Goal: Find specific page/section: Find specific page/section

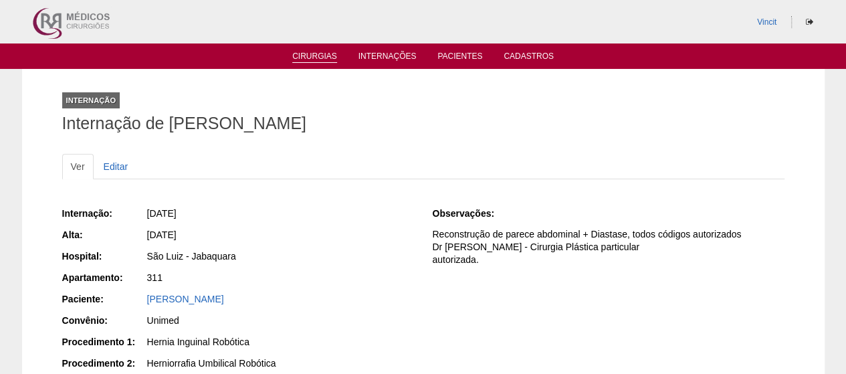
click at [308, 56] on link "Cirurgias" at bounding box center [314, 57] width 45 height 11
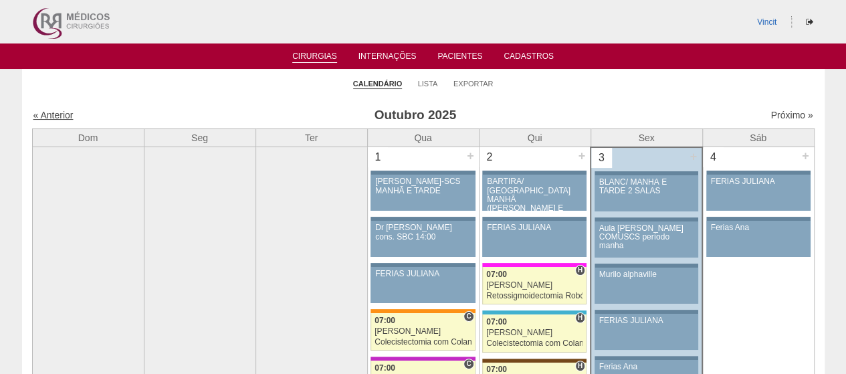
click at [55, 116] on link "« Anterior" at bounding box center [53, 115] width 40 height 11
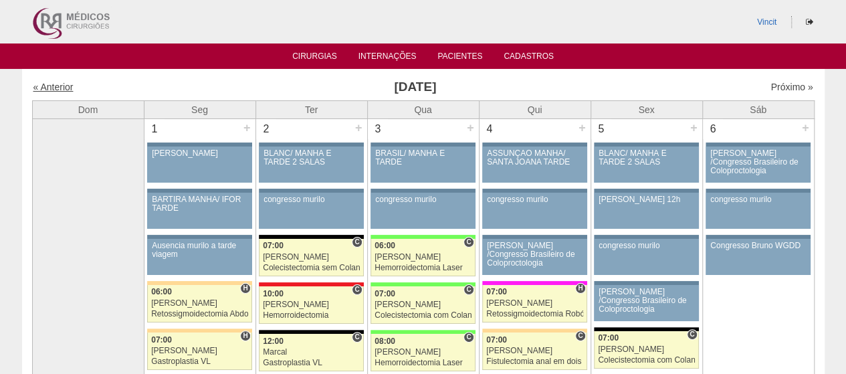
click at [37, 84] on link "« Anterior" at bounding box center [53, 87] width 40 height 11
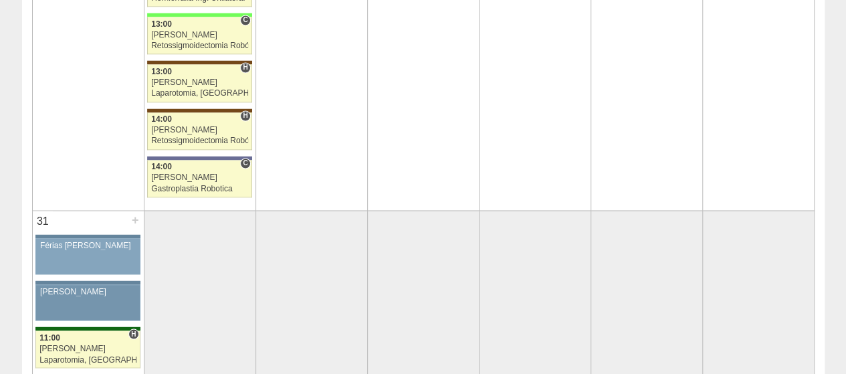
scroll to position [3612, 0]
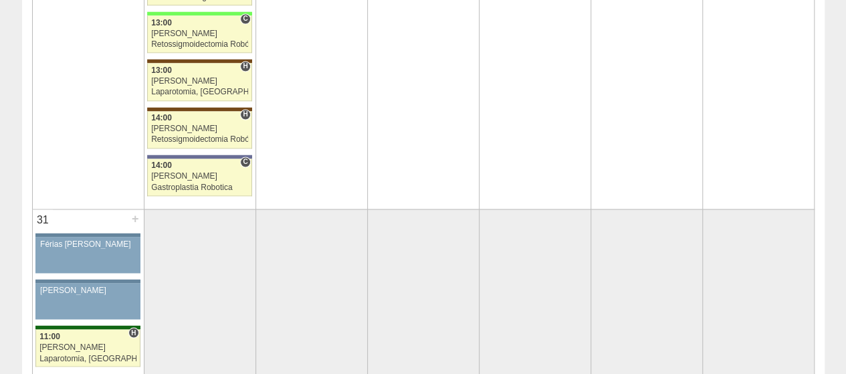
click at [68, 346] on td "31 + 87222 Ricardo Fernandes Férias Ricardo Paciente não informado Convênio não…" at bounding box center [88, 294] width 112 height 171
click at [68, 354] on div "Laparotomia, Biópsia, Drenagem, Bridas" at bounding box center [87, 358] width 97 height 9
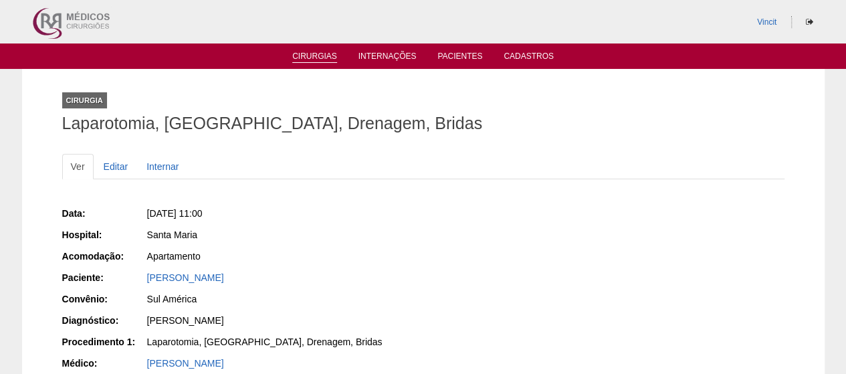
click at [330, 54] on link "Cirurgias" at bounding box center [314, 57] width 45 height 11
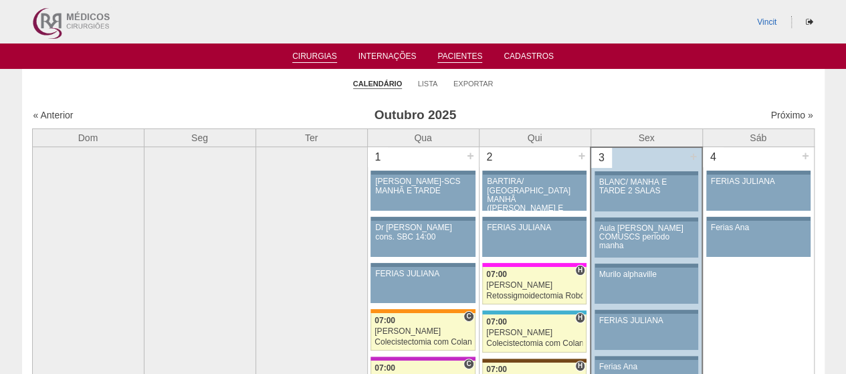
click at [450, 56] on link "Pacientes" at bounding box center [460, 57] width 45 height 11
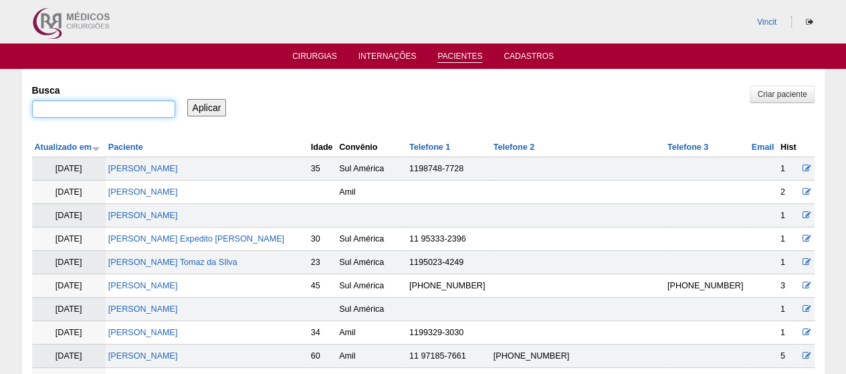
click at [144, 103] on input "Busca" at bounding box center [103, 108] width 143 height 17
type input "W"
type input "ERICA ROSANA"
click at [187, 99] on input "Aplicar" at bounding box center [206, 107] width 39 height 17
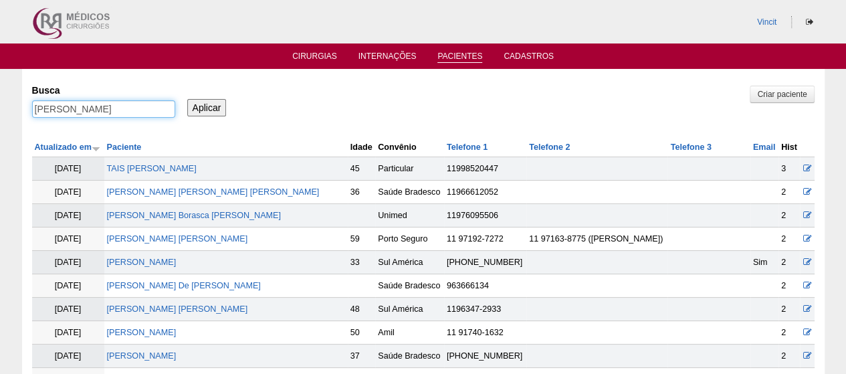
click at [90, 109] on input "ERICA ROSANA" at bounding box center [103, 108] width 143 height 17
type input "[PERSON_NAME] [PERSON_NAME]"
click at [187, 99] on input "Aplicar" at bounding box center [206, 107] width 39 height 17
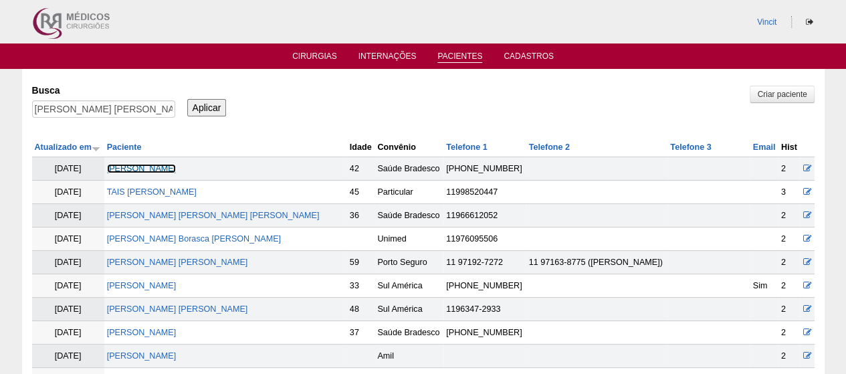
click at [177, 164] on link "[PERSON_NAME]" at bounding box center [142, 168] width 70 height 9
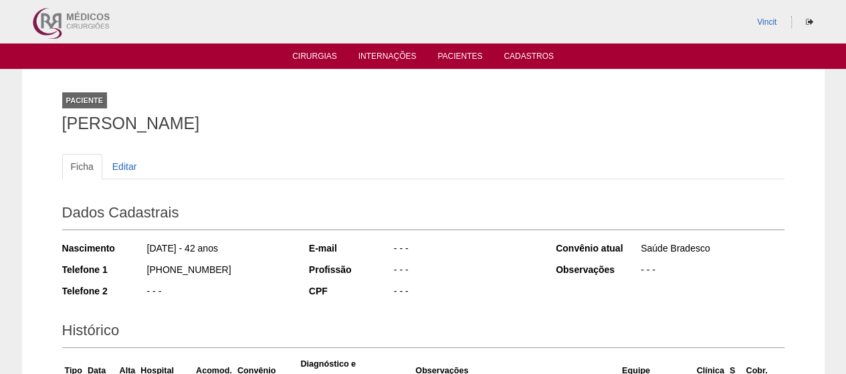
scroll to position [187, 0]
